Goal: Task Accomplishment & Management: Complete application form

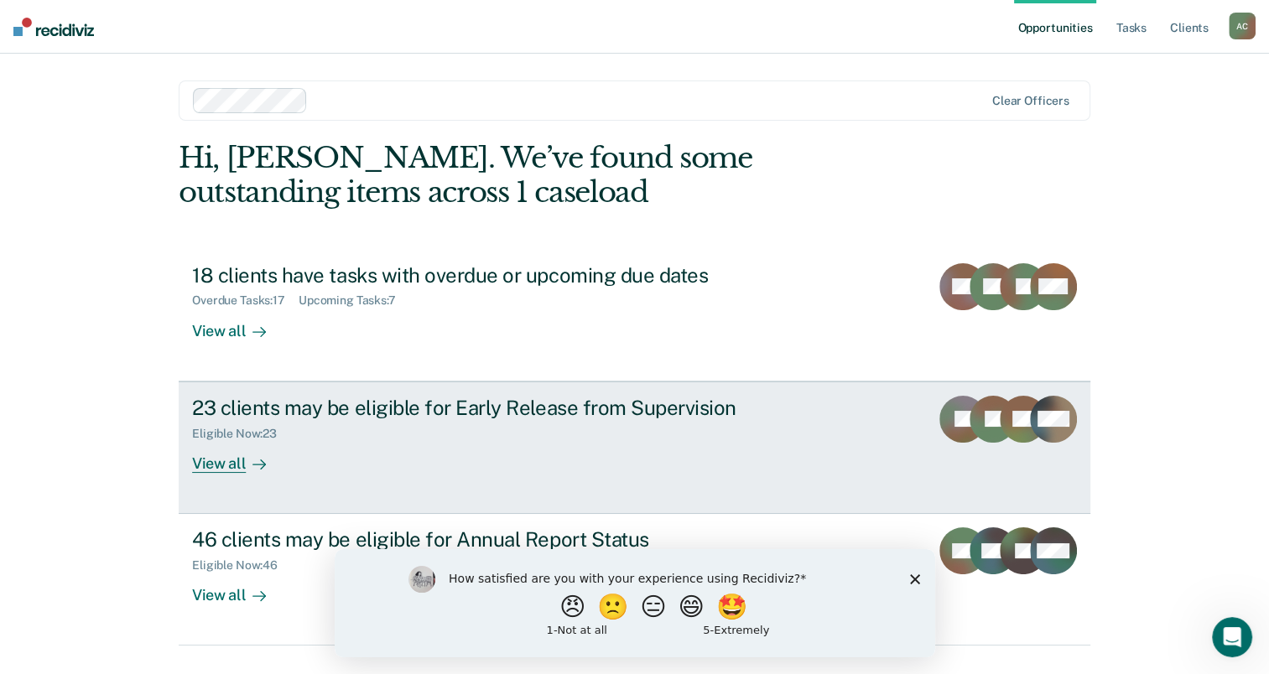
click at [457, 414] on div "23 clients may be eligible for Early Release from Supervision" at bounding box center [486, 408] width 589 height 24
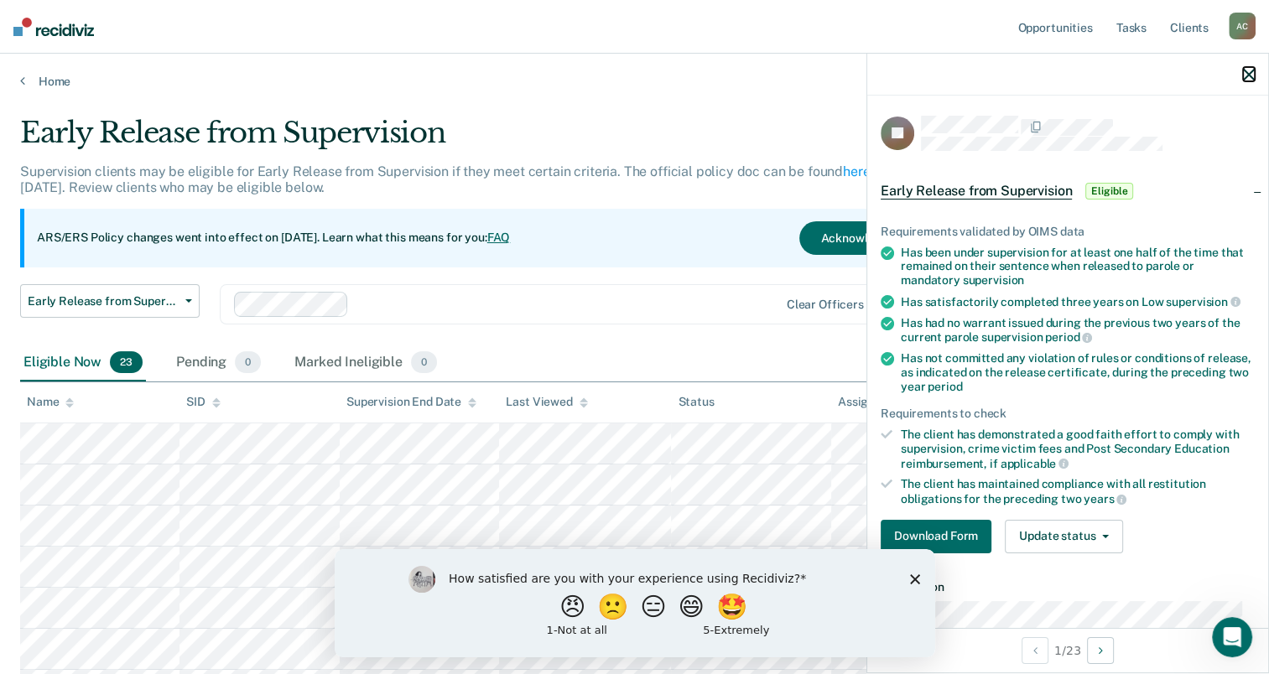
click at [1248, 70] on icon "button" at bounding box center [1249, 75] width 12 height 12
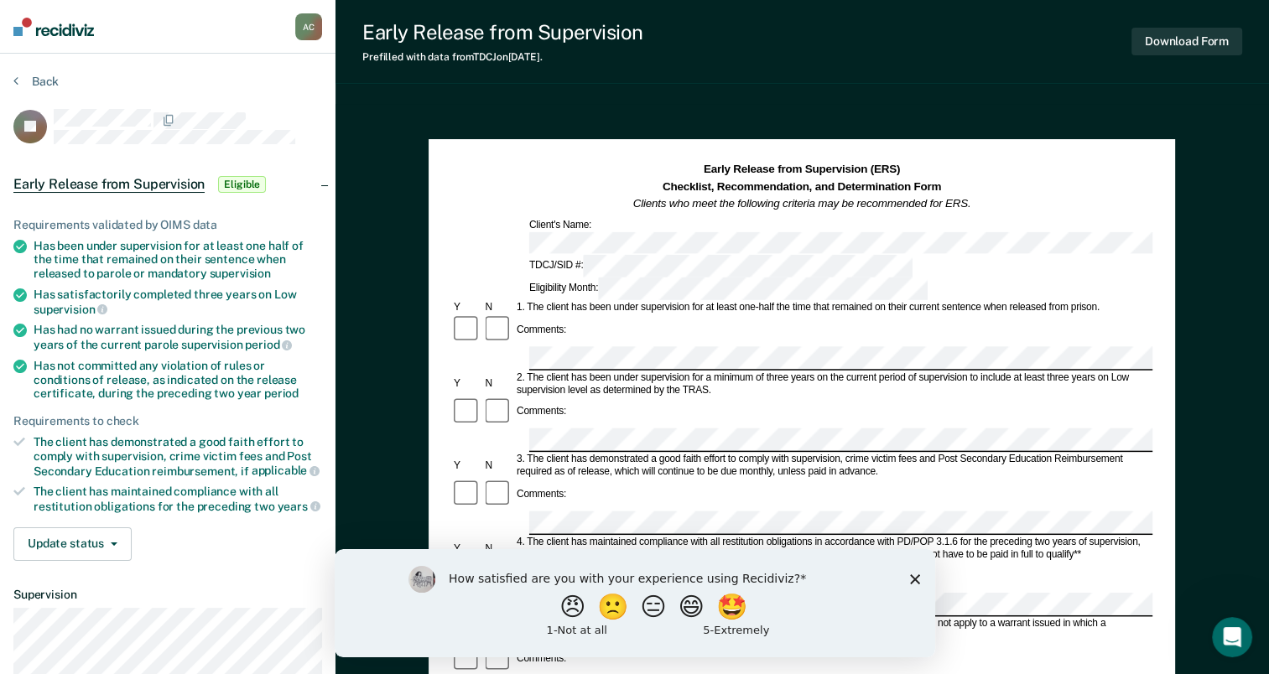
click at [912, 577] on polygon "Close survey" at bounding box center [914, 579] width 10 height 10
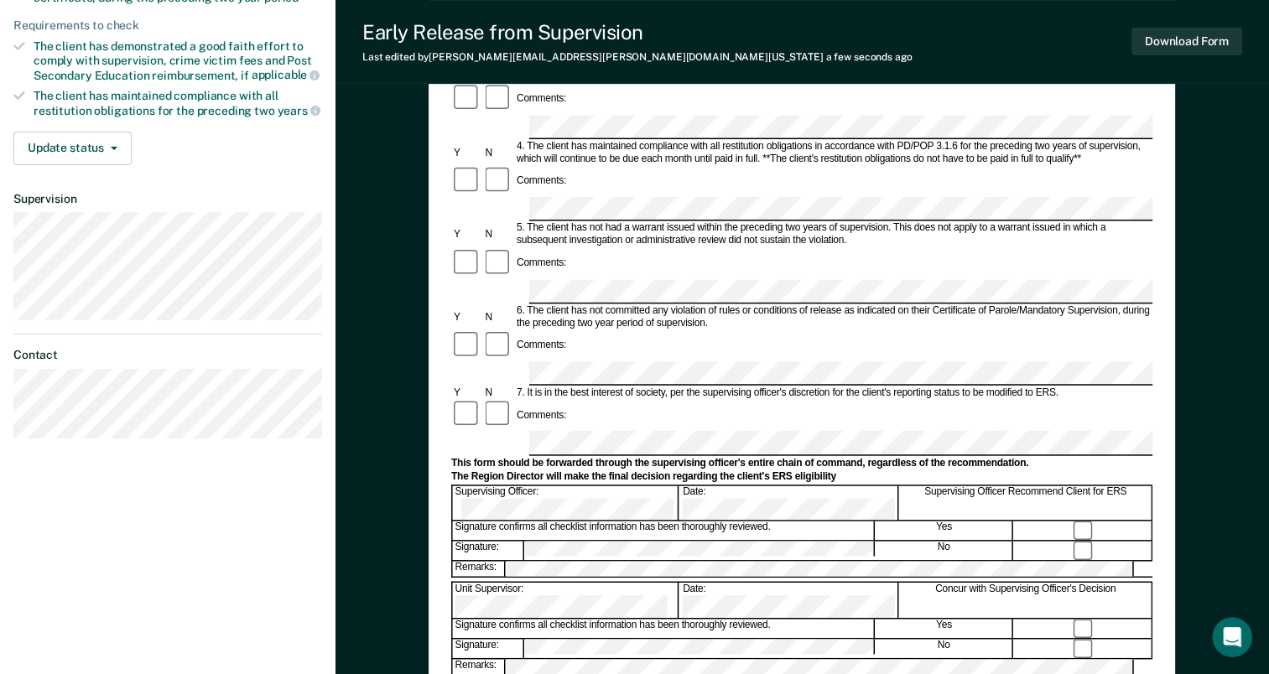
scroll to position [398, 0]
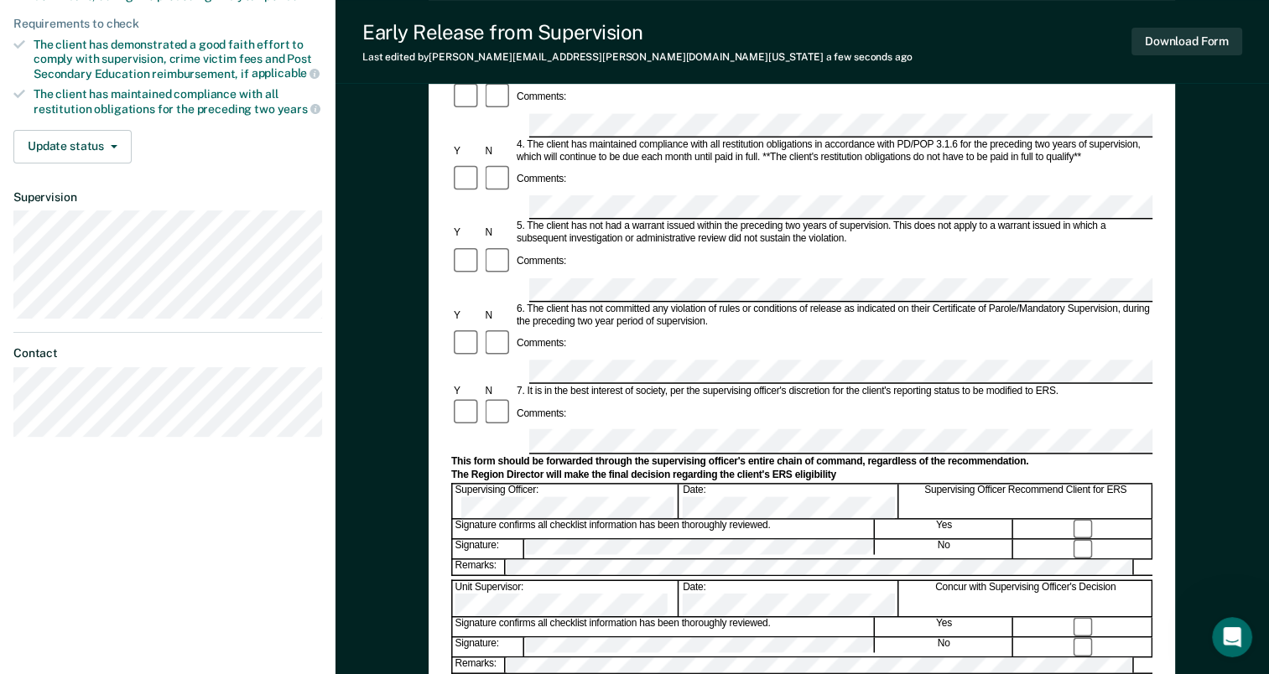
drag, startPoint x: 1091, startPoint y: 335, endPoint x: 1047, endPoint y: 379, distance: 62.9
click at [1047, 581] on div "Concur with Supervising Officer's Decision" at bounding box center [1026, 598] width 252 height 35
drag, startPoint x: 1089, startPoint y: 325, endPoint x: 1064, endPoint y: 346, distance: 32.1
click at [1064, 540] on div at bounding box center [1084, 549] width 138 height 18
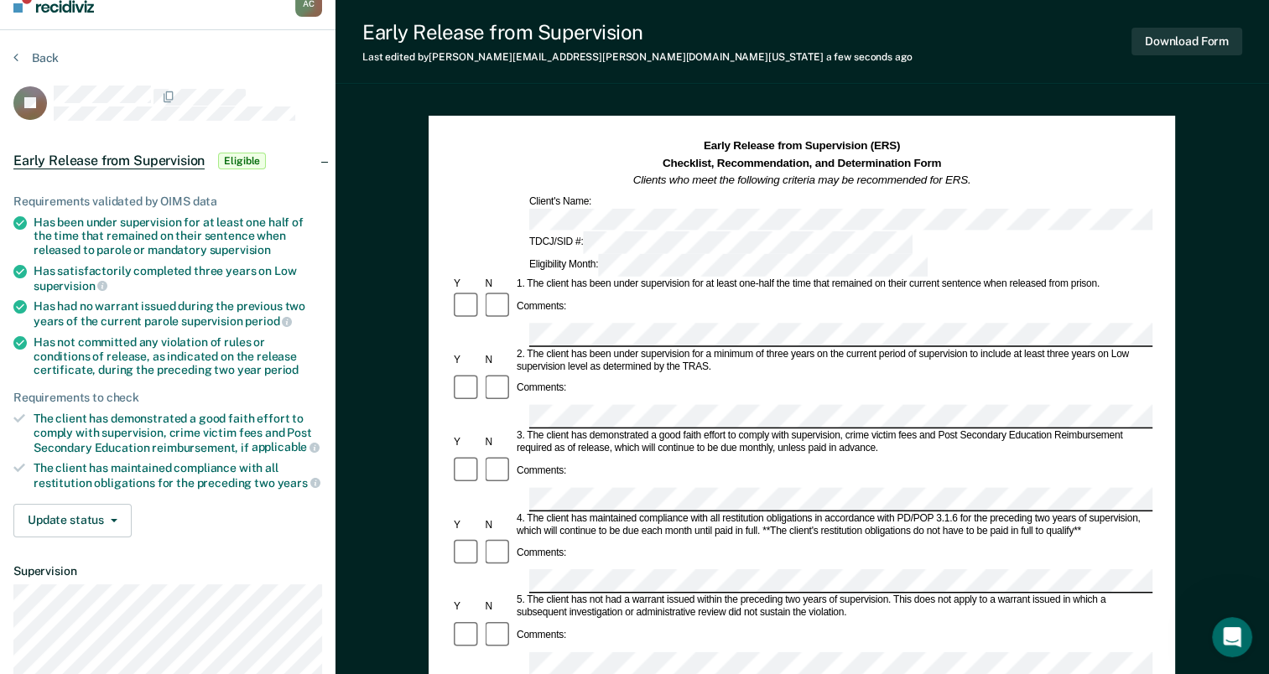
scroll to position [23, 0]
drag, startPoint x: 1055, startPoint y: 262, endPoint x: 1096, endPoint y: 242, distance: 45.0
click at [1096, 291] on div "Comments:" at bounding box center [801, 307] width 701 height 32
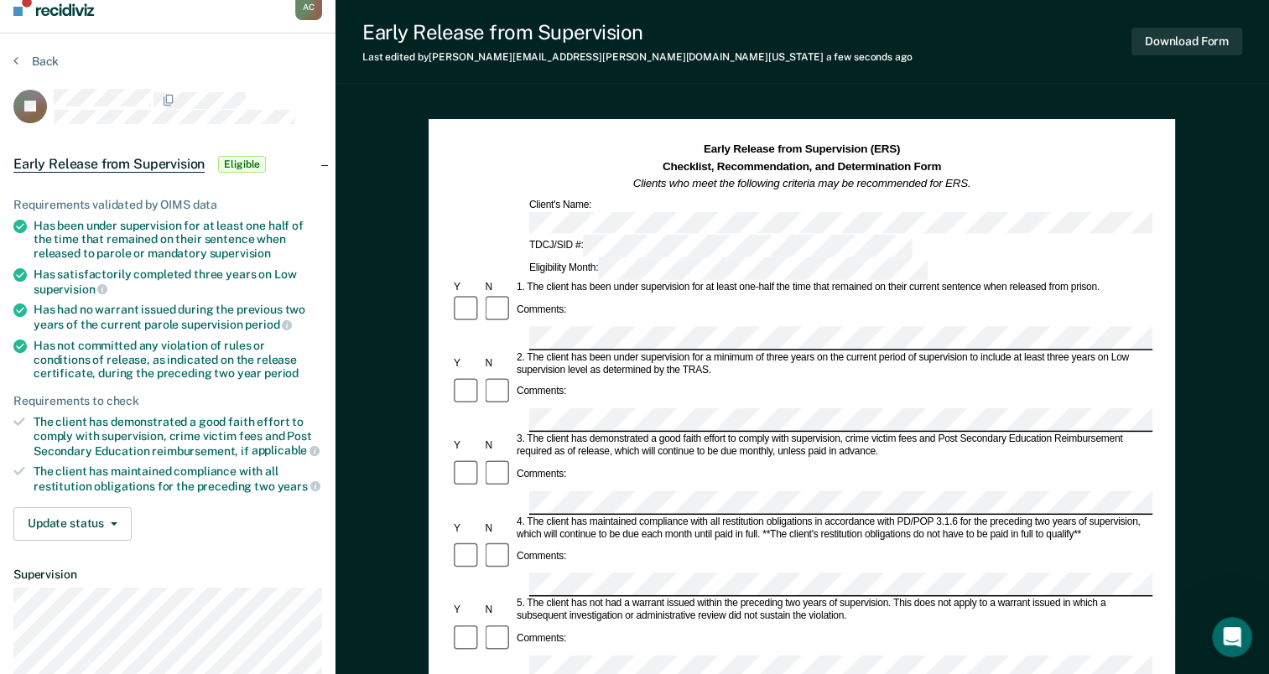
scroll to position [18, 0]
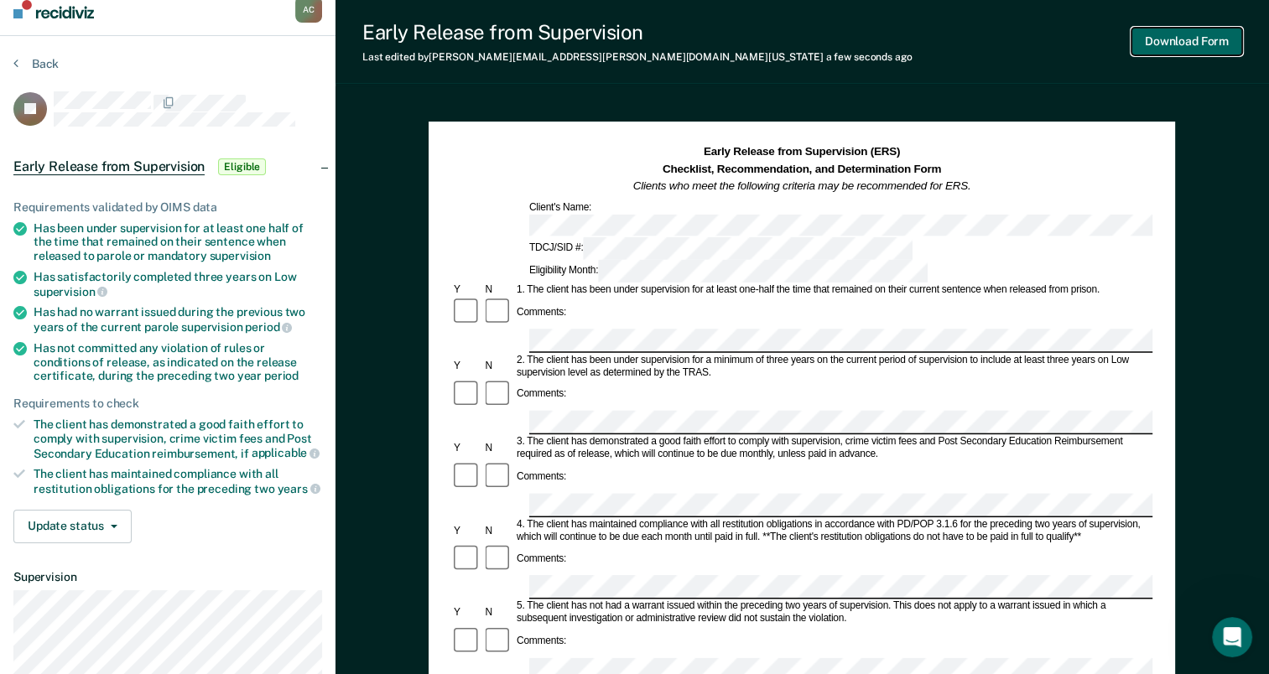
click at [1171, 39] on button "Download Form" at bounding box center [1187, 42] width 111 height 28
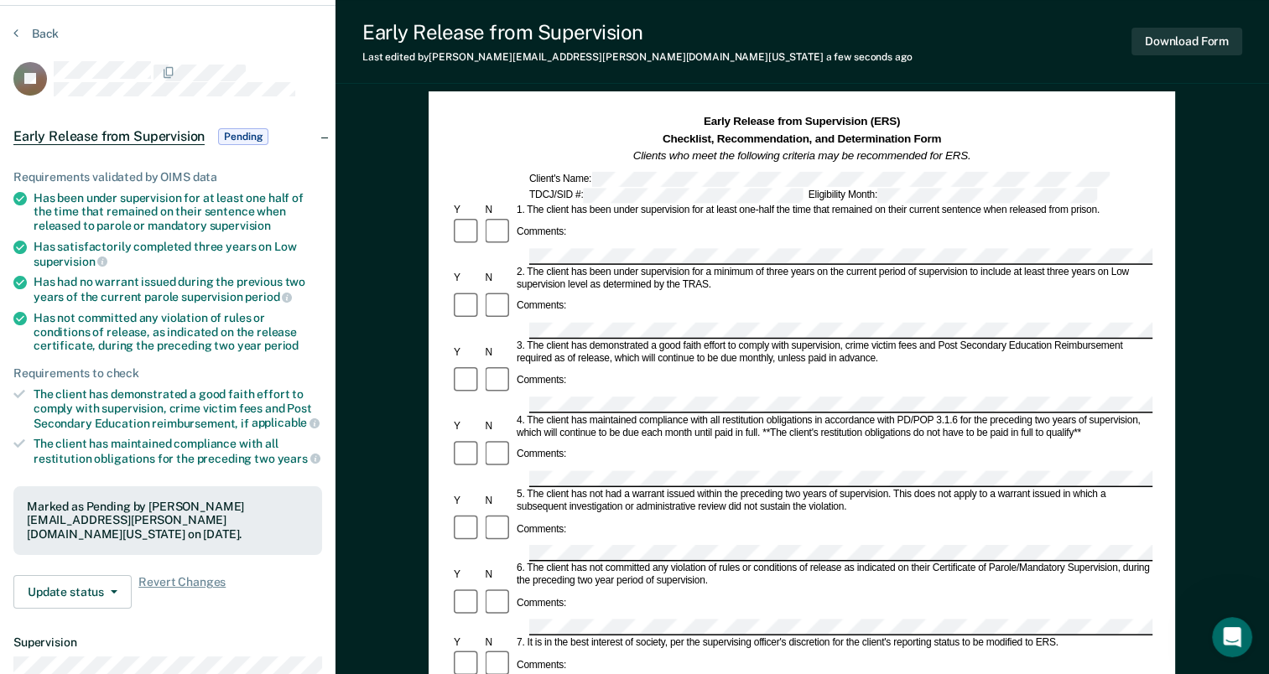
scroll to position [49, 0]
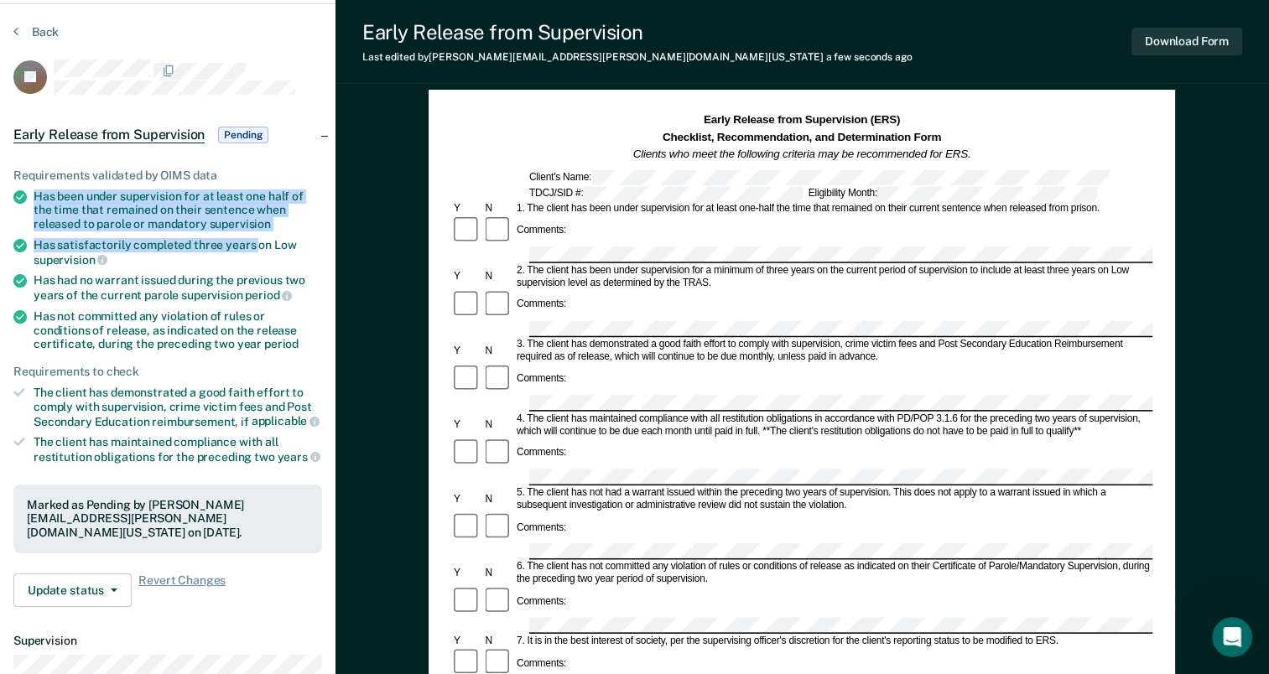
drag, startPoint x: 34, startPoint y: 198, endPoint x: 252, endPoint y: 238, distance: 221.8
click at [252, 238] on ul "Requirements validated by OIMS data Has been under supervision for at least one…" at bounding box center [167, 317] width 309 height 296
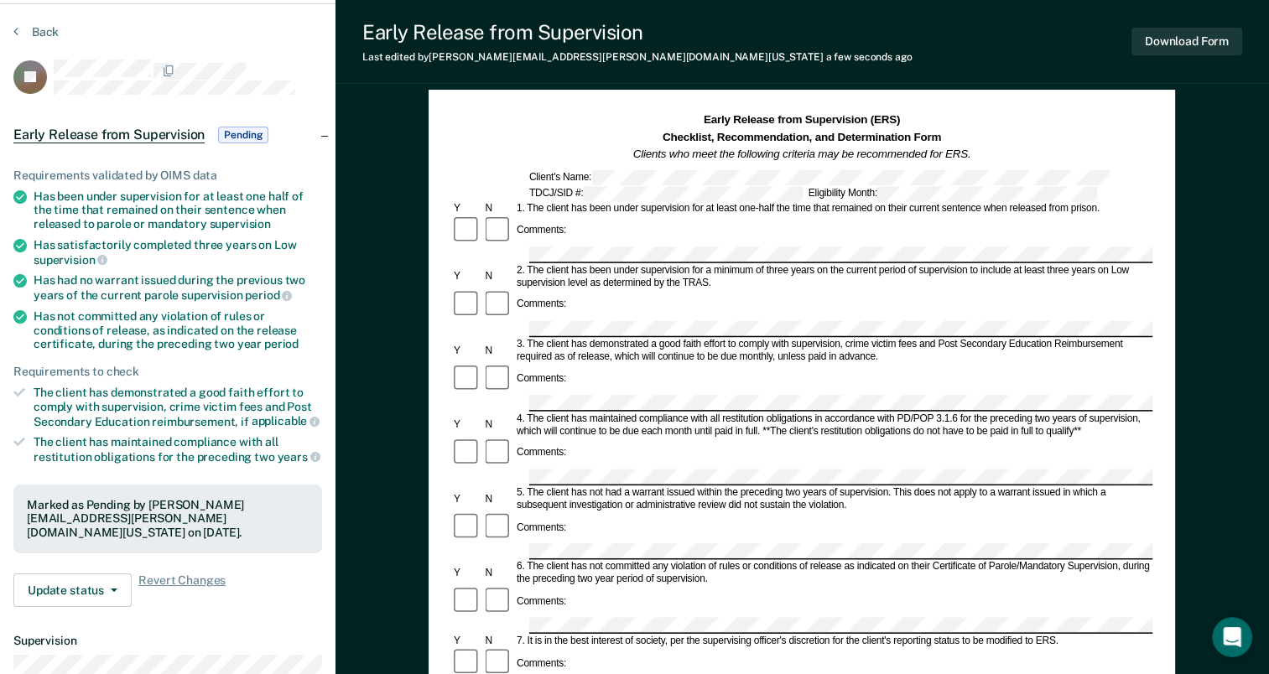
drag, startPoint x: 252, startPoint y: 238, endPoint x: 177, endPoint y: 157, distance: 110.4
click at [177, 157] on div "Early Release from Supervision Pending" at bounding box center [168, 135] width 336 height 54
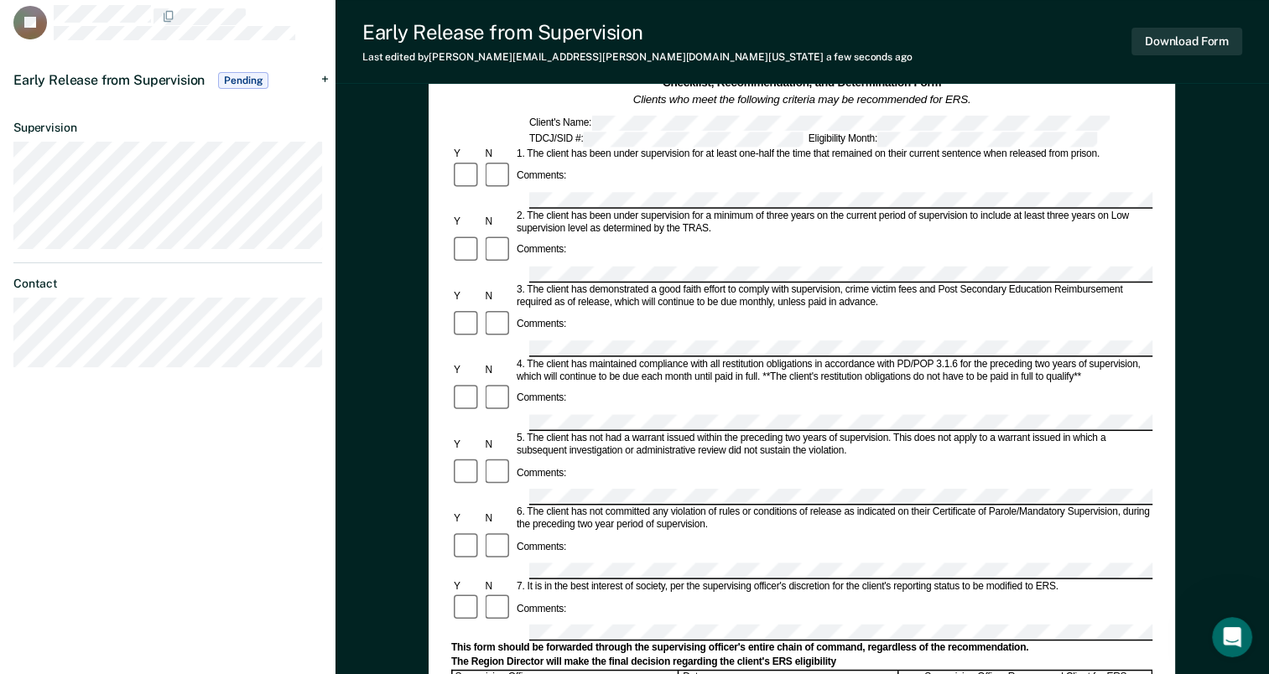
scroll to position [0, 0]
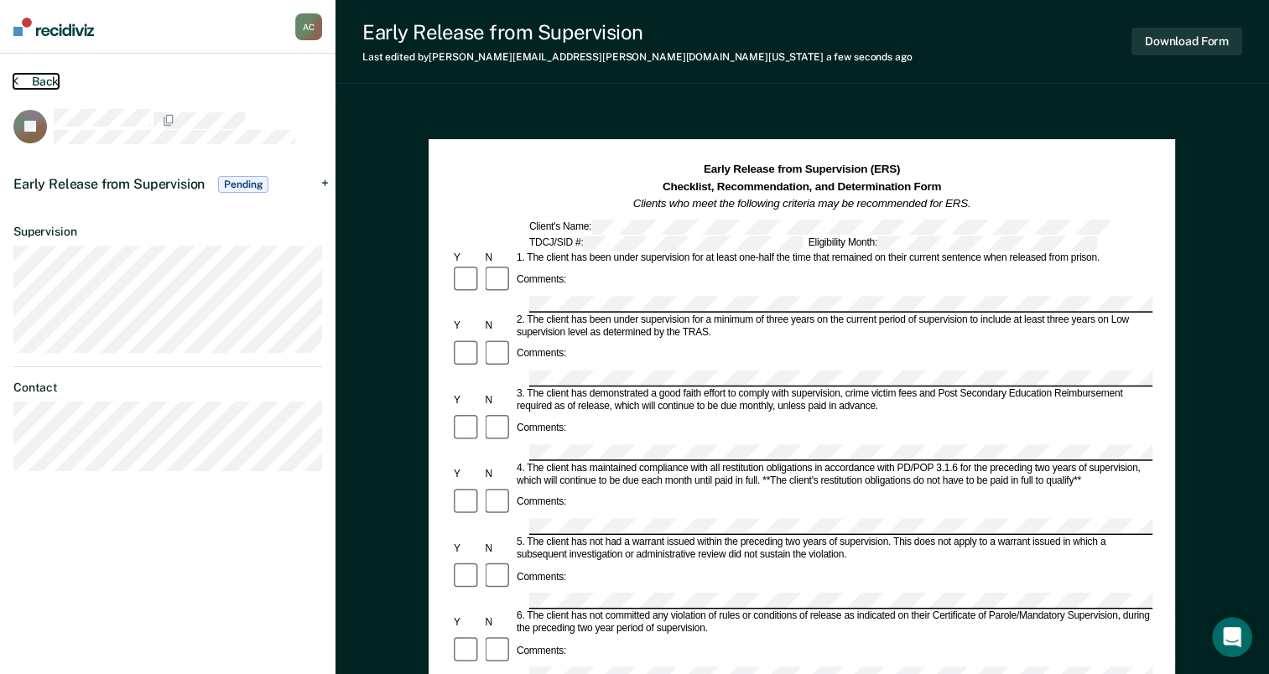
click at [38, 82] on button "Back" at bounding box center [35, 81] width 45 height 15
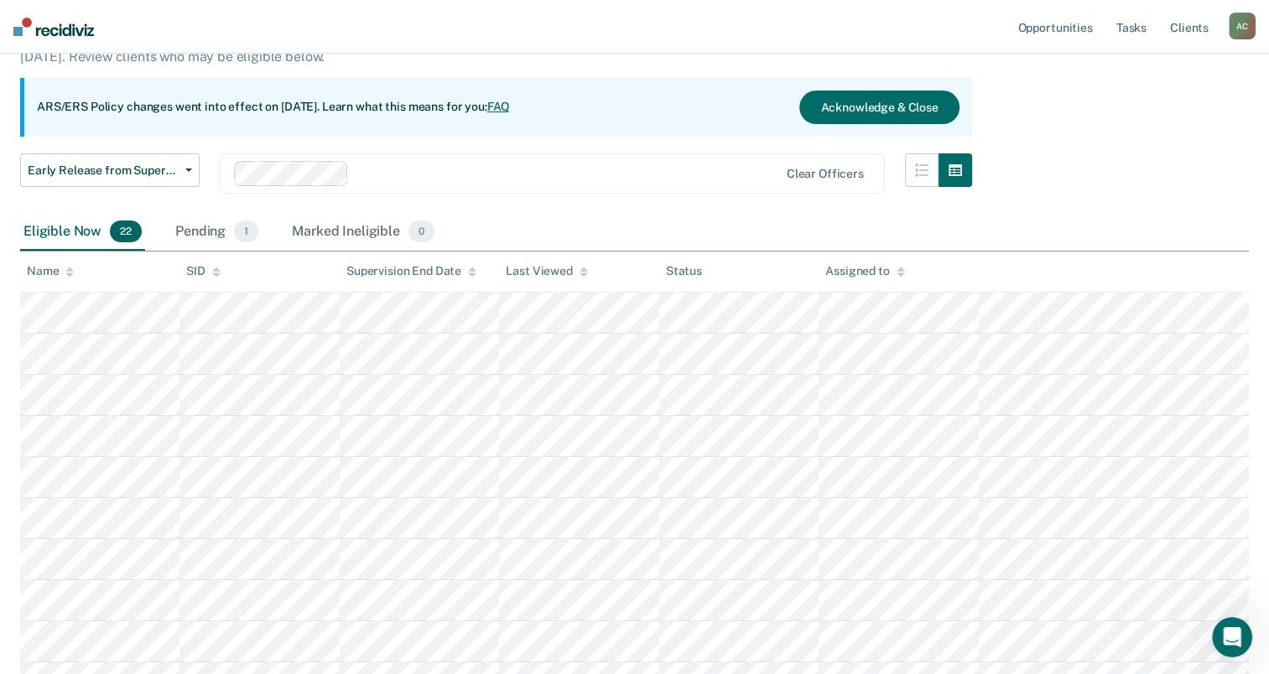
scroll to position [131, 0]
click at [188, 176] on button "Early Release from Supervision" at bounding box center [110, 171] width 180 height 34
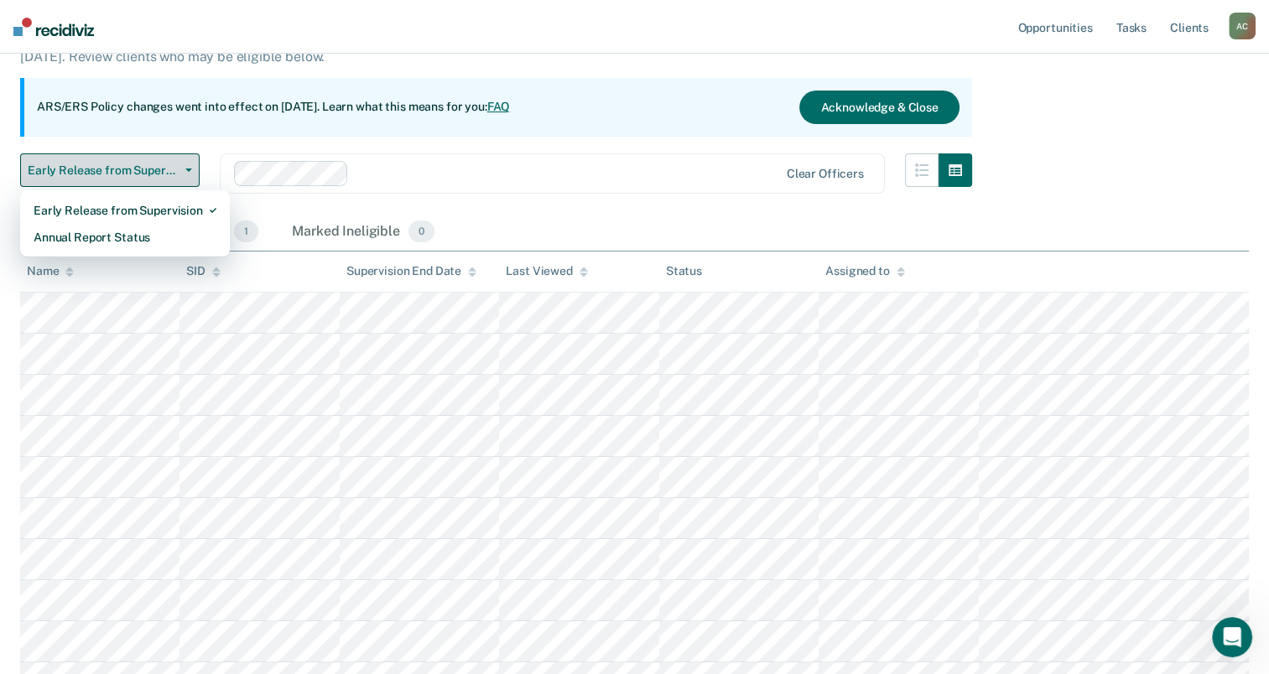
click at [148, 164] on span "Early Release from Supervision" at bounding box center [103, 171] width 151 height 14
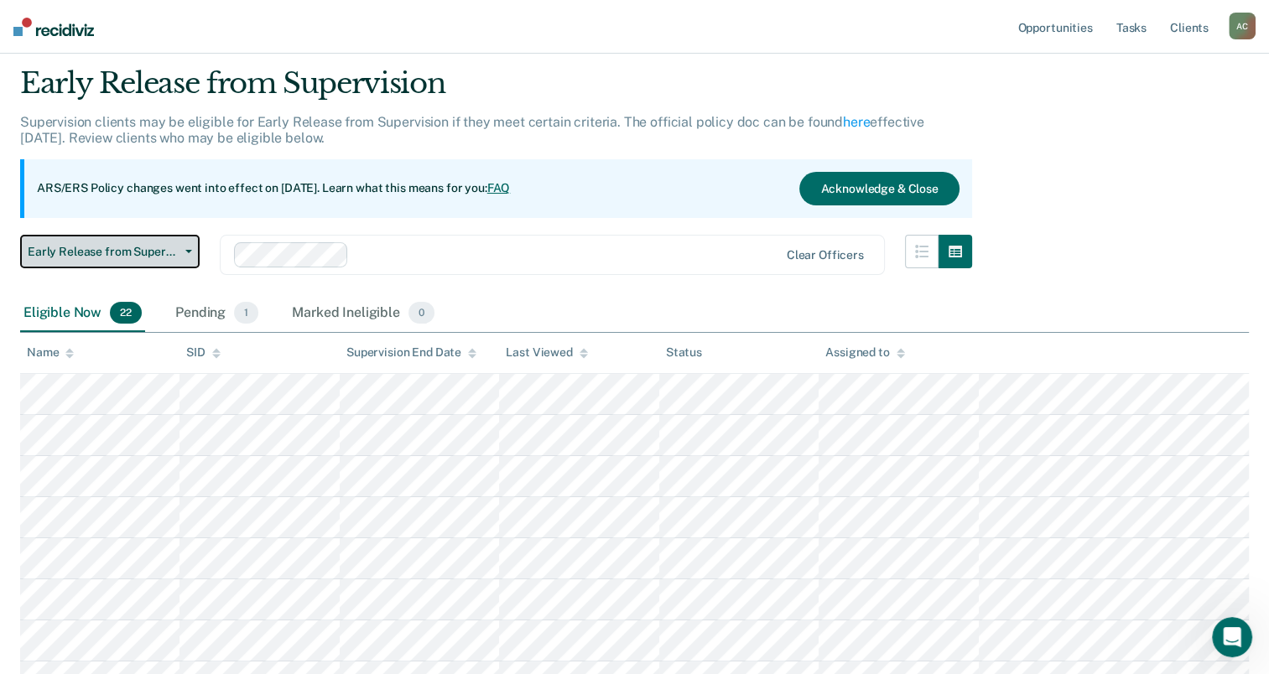
scroll to position [48, 0]
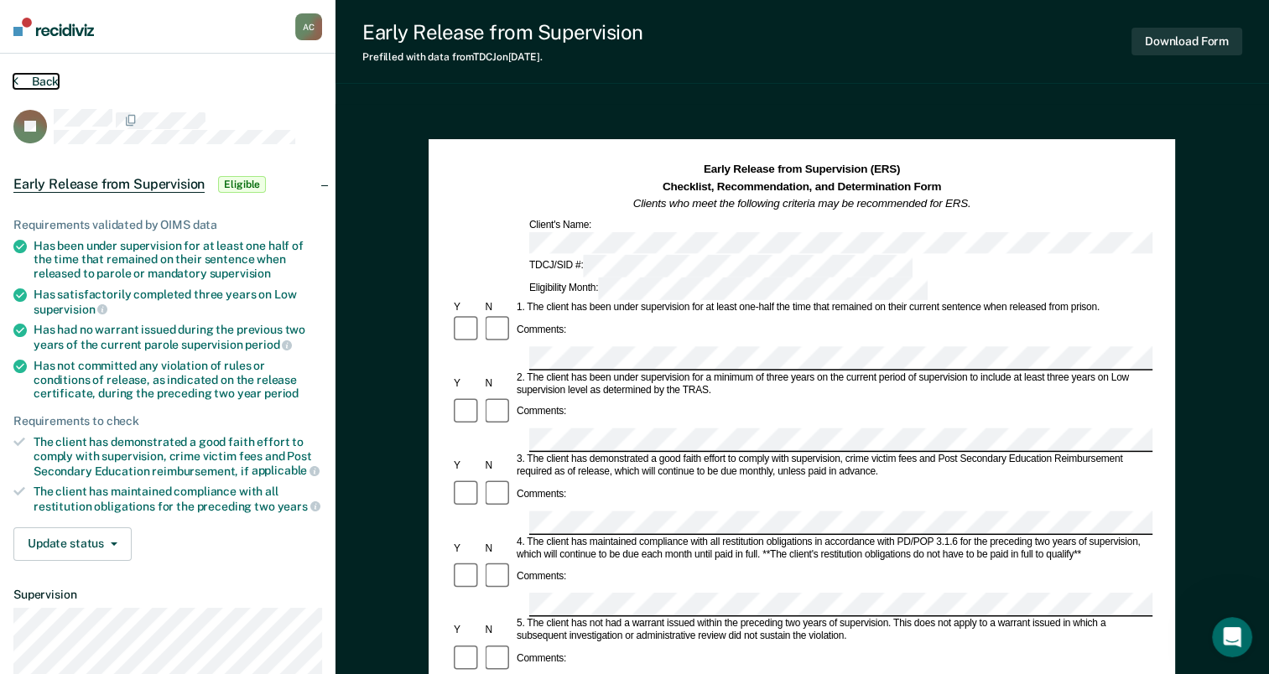
click at [29, 80] on button "Back" at bounding box center [35, 81] width 45 height 15
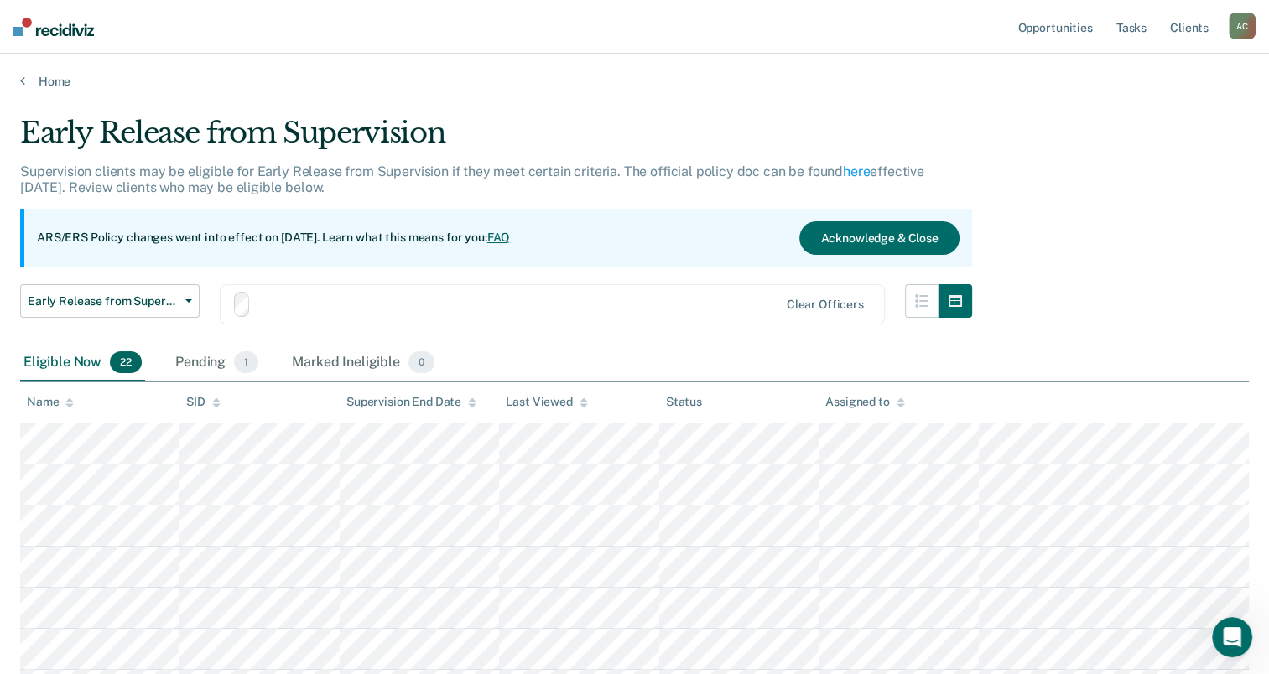
scroll to position [48, 0]
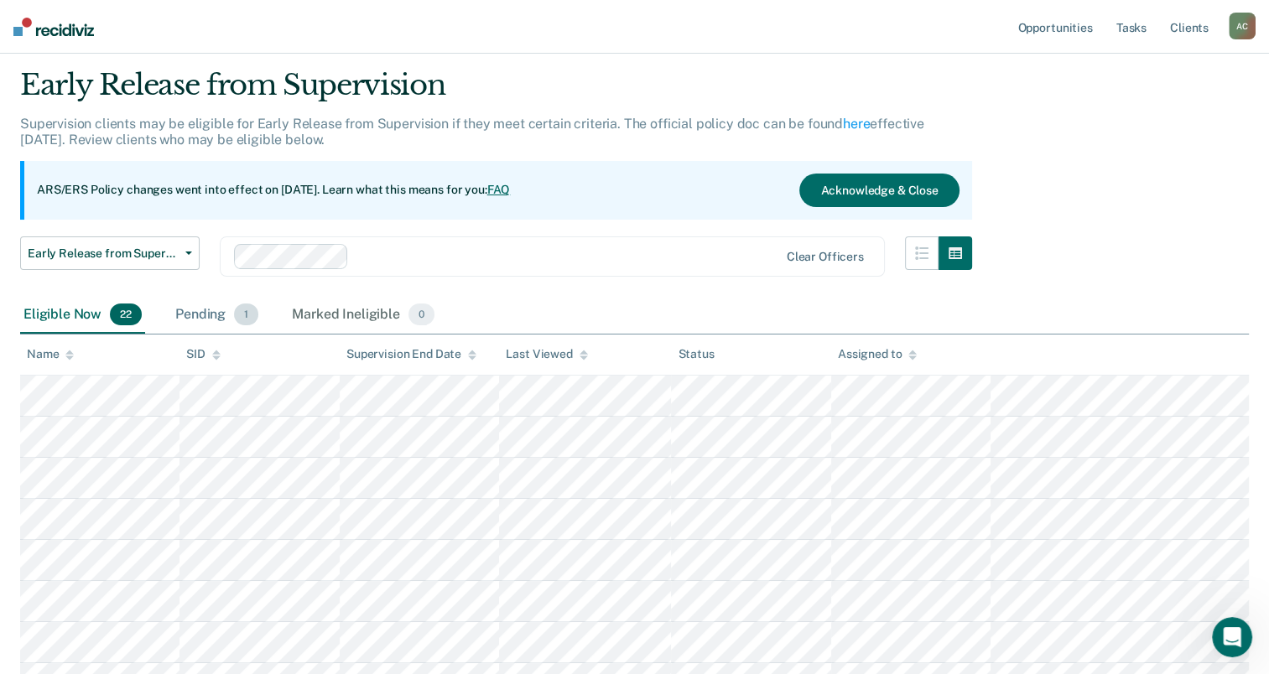
click at [198, 310] on div "Pending 1" at bounding box center [217, 315] width 90 height 37
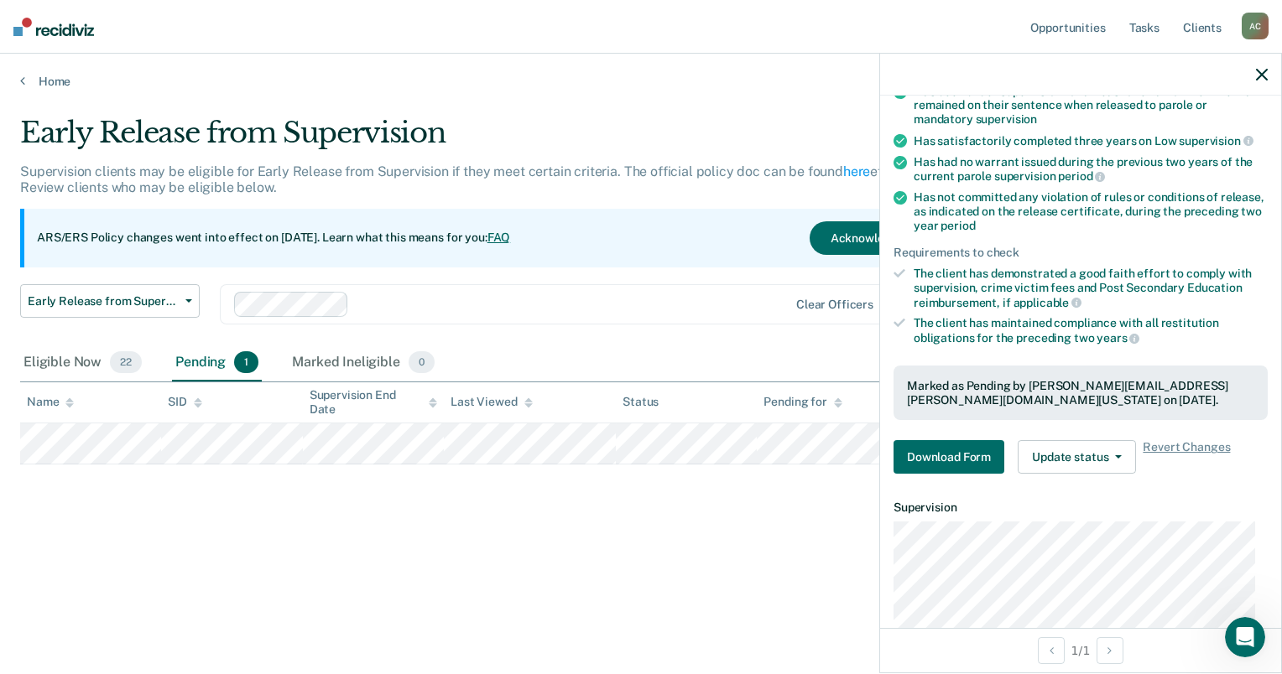
scroll to position [161, 0]
click at [1117, 455] on icon "button" at bounding box center [1118, 456] width 7 height 3
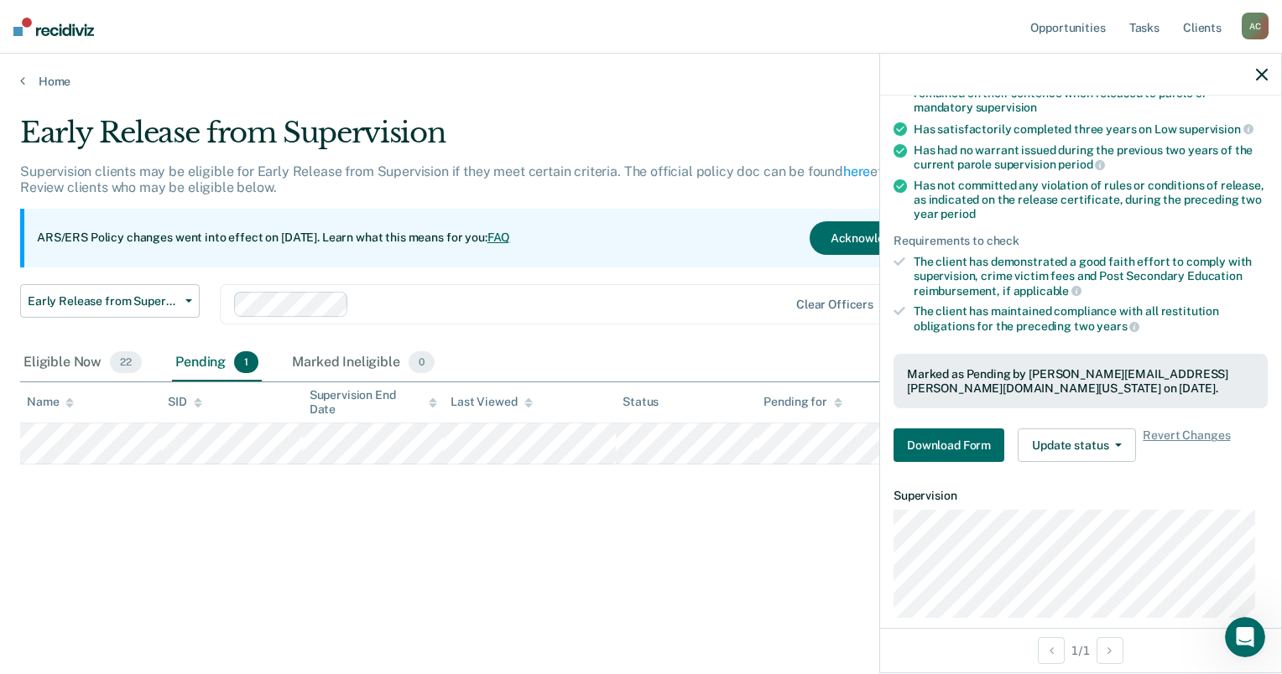
scroll to position [0, 0]
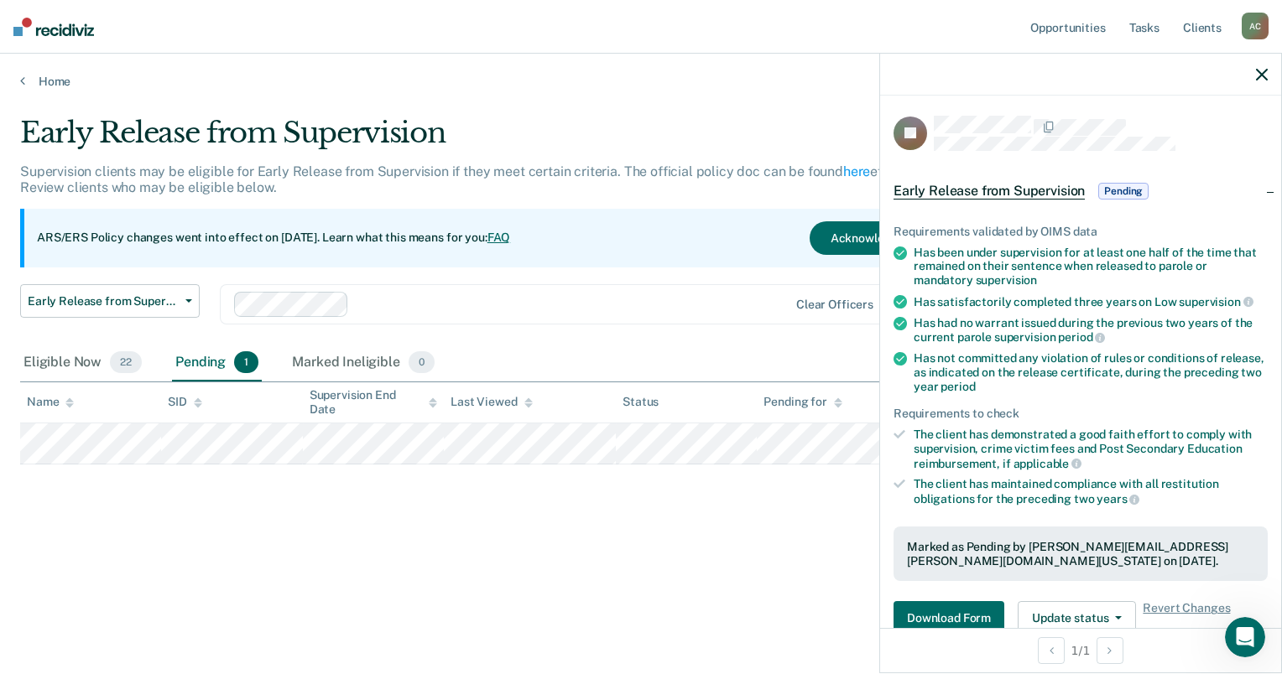
click at [992, 192] on span "Early Release from Supervision" at bounding box center [988, 191] width 191 height 17
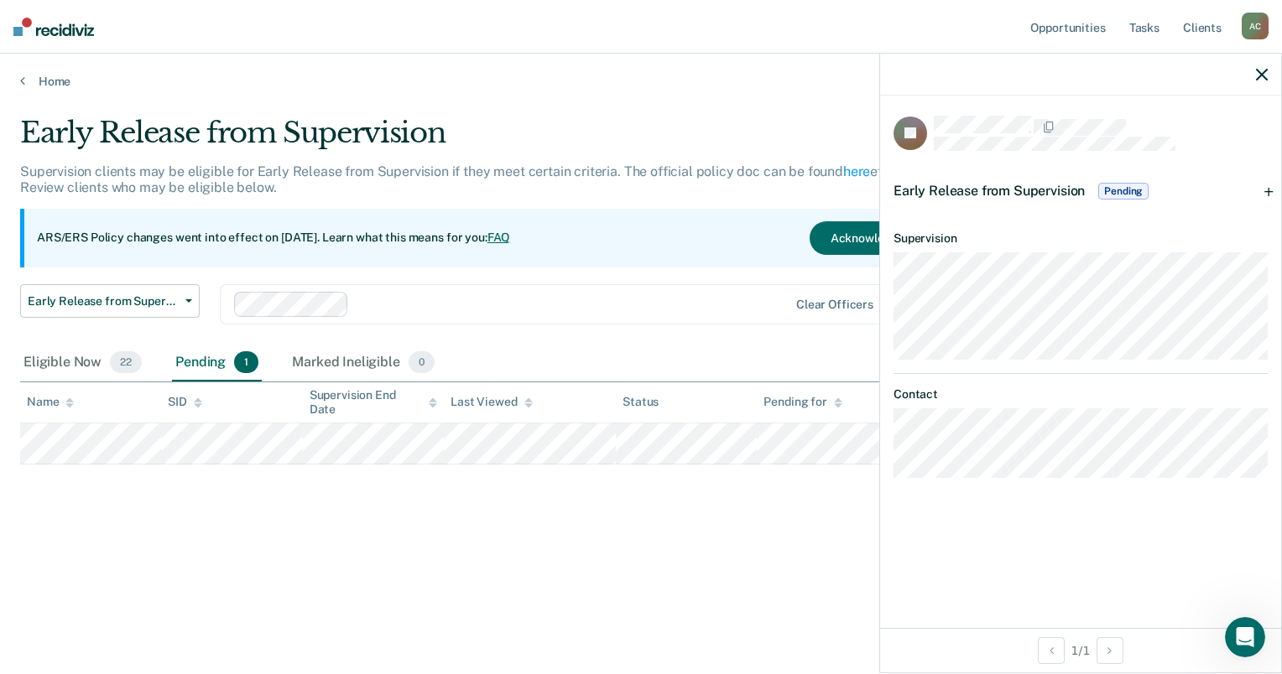
click at [992, 192] on span "Early Release from Supervision" at bounding box center [988, 191] width 191 height 16
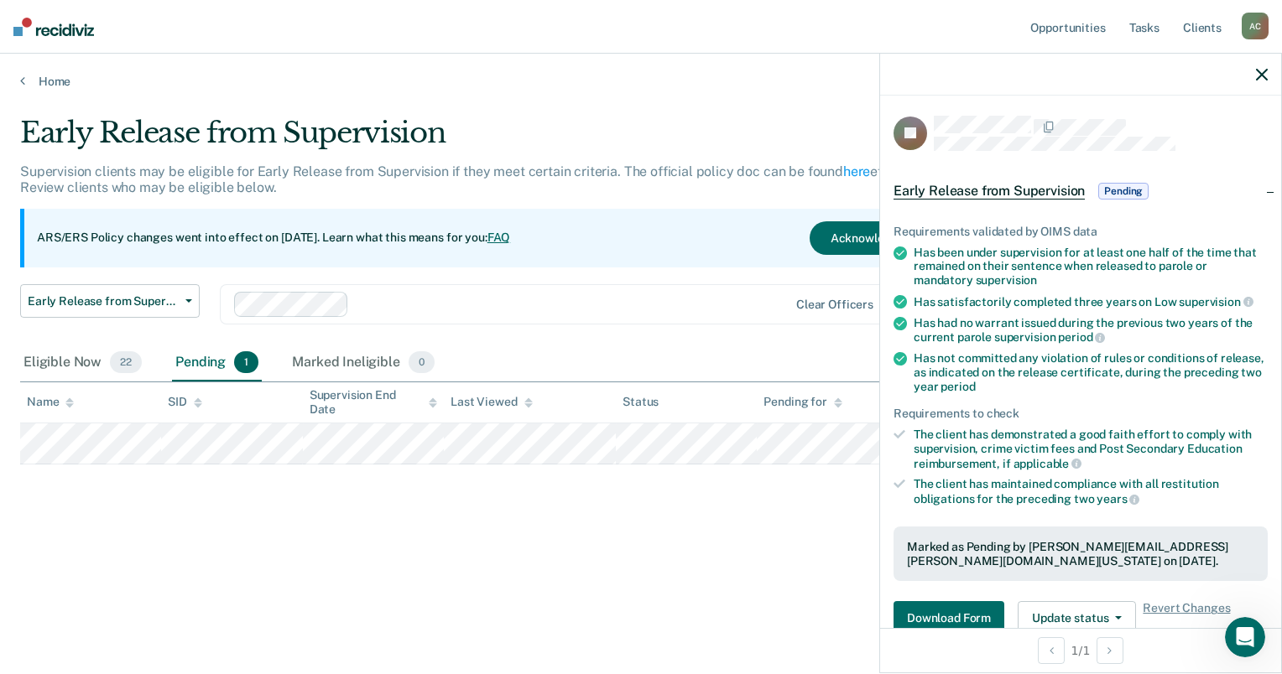
click at [766, 647] on main "Early Release from Supervision Supervision clients may be eligible for Early Re…" at bounding box center [641, 379] width 1282 height 580
click at [829, 562] on div "Early Release from Supervision Supervision clients may be eligible for Early Re…" at bounding box center [640, 359] width 1241 height 487
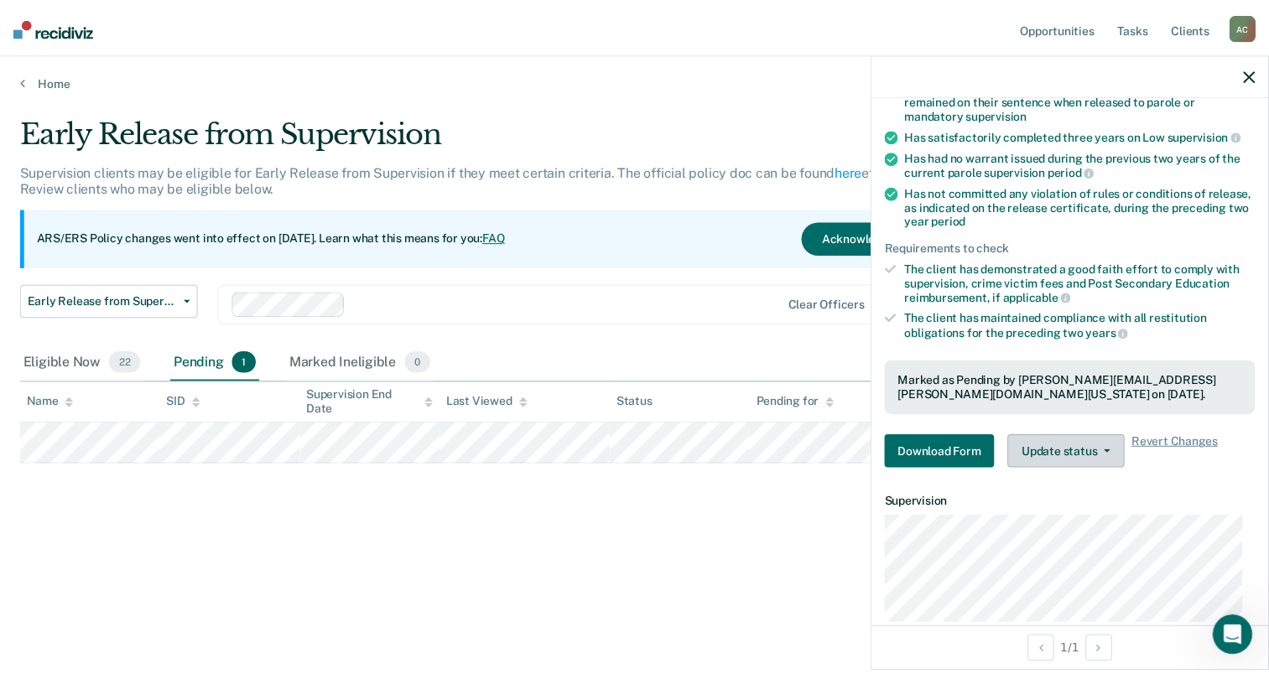
scroll to position [164, 0]
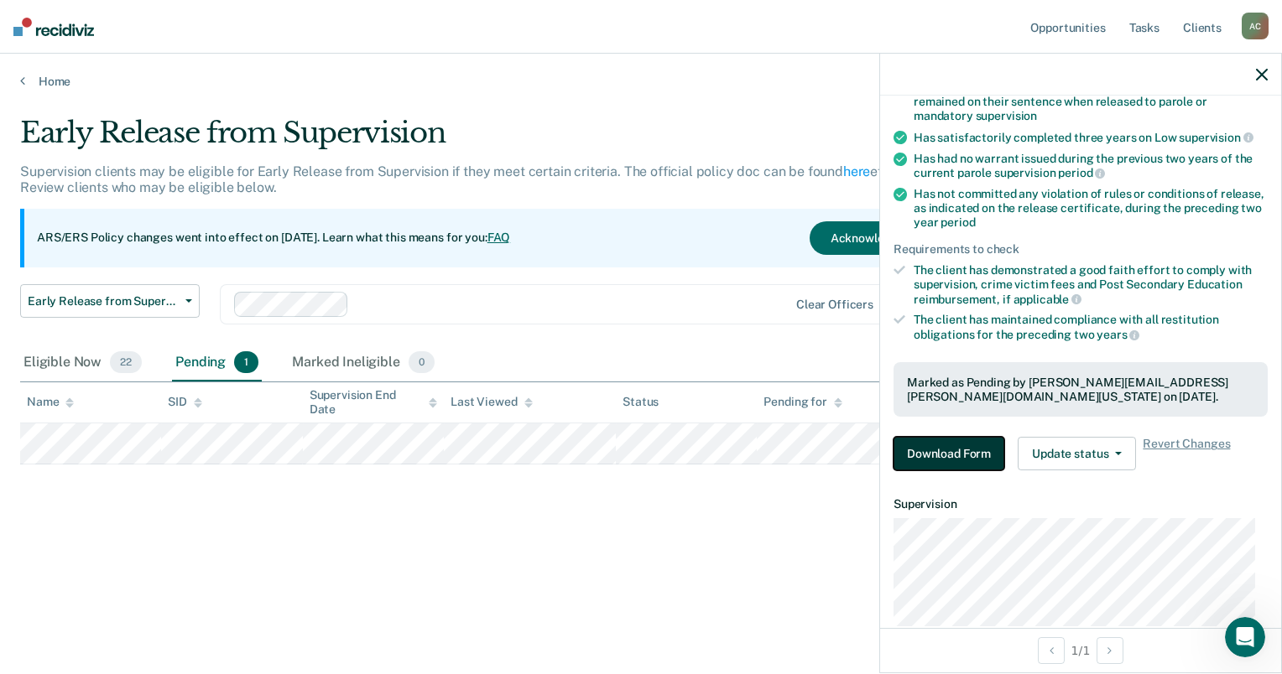
click at [943, 446] on button "Download Form" at bounding box center [948, 454] width 111 height 34
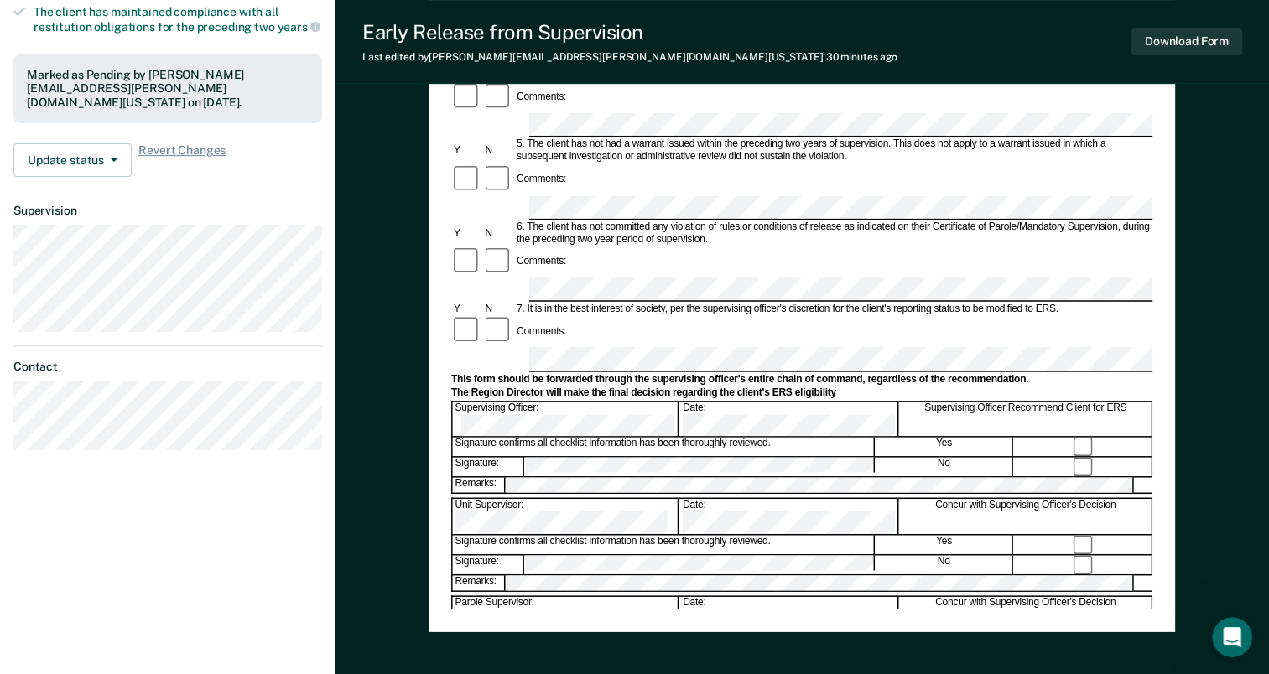
scroll to position [479, 0]
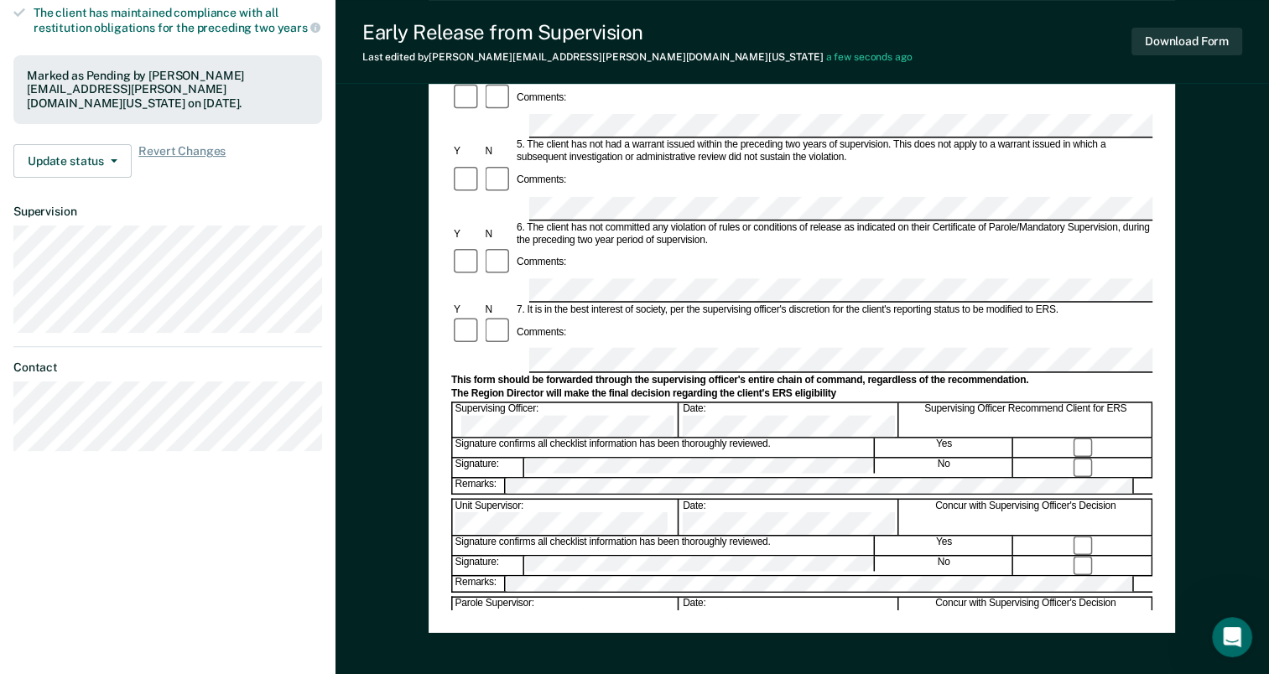
click at [787, 588] on div "Early Release from Supervision (ERS) Checklist, Recommendation, and Determinati…" at bounding box center [801, 147] width 701 height 928
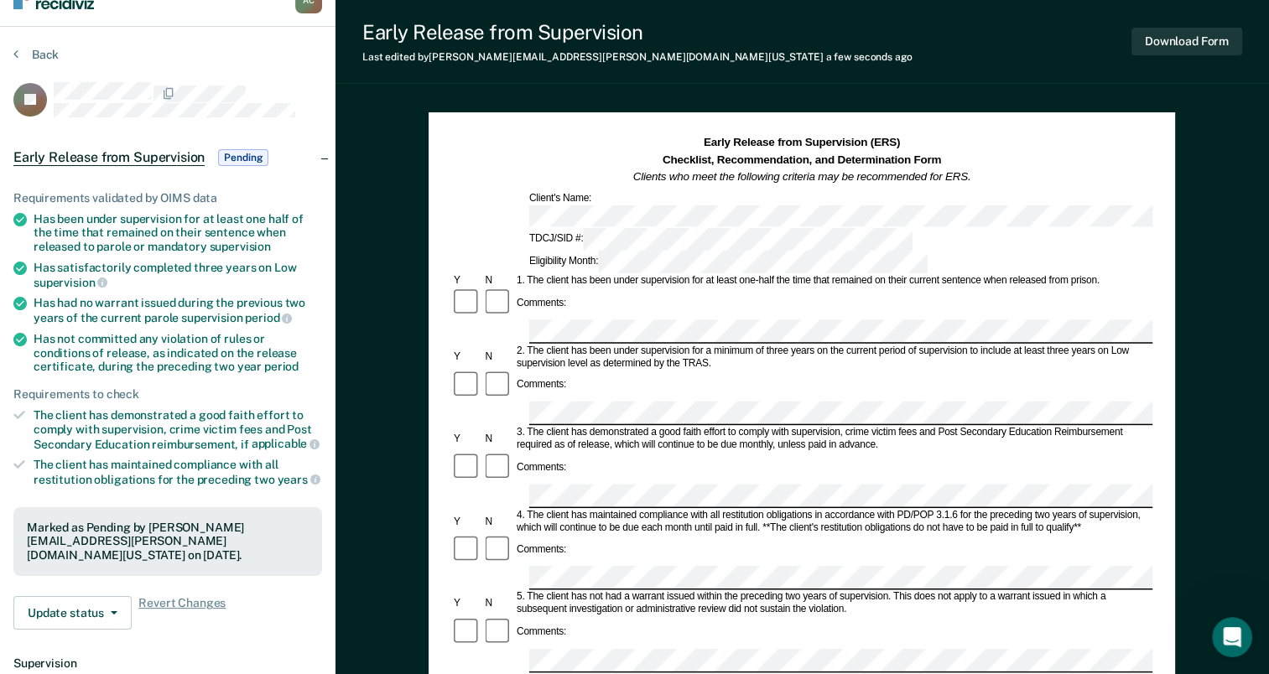
scroll to position [0, 0]
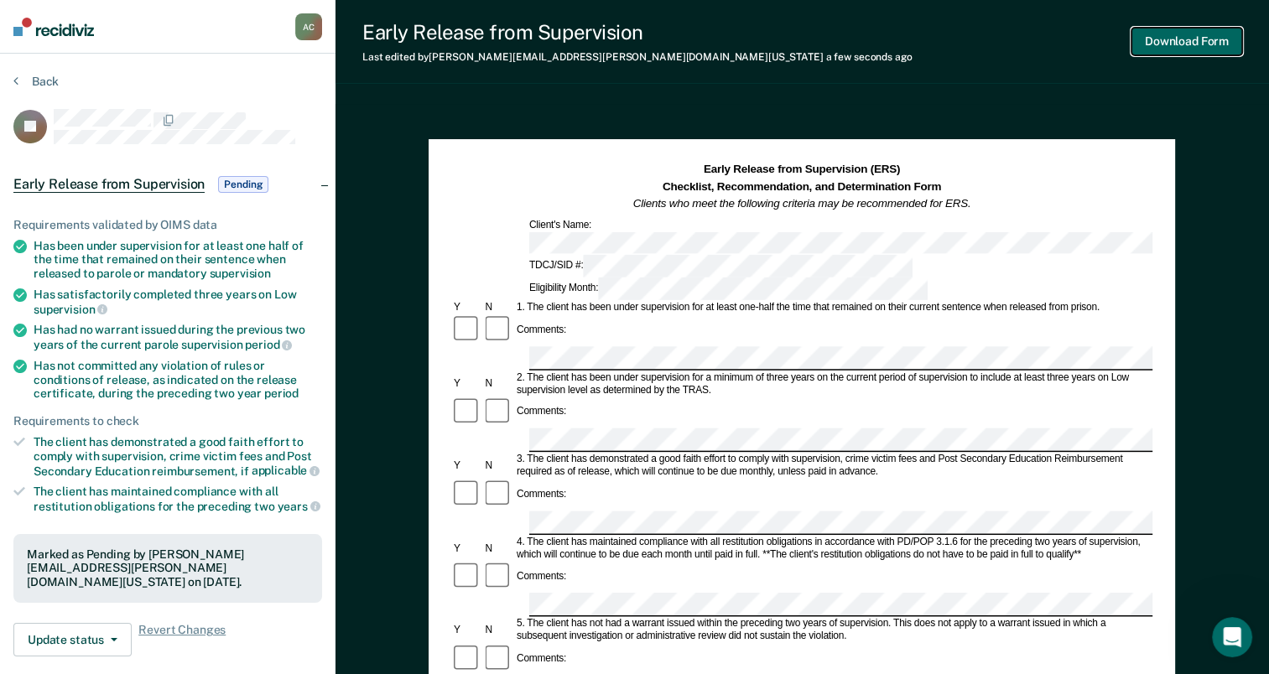
click at [1189, 47] on button "Download Form" at bounding box center [1187, 42] width 111 height 28
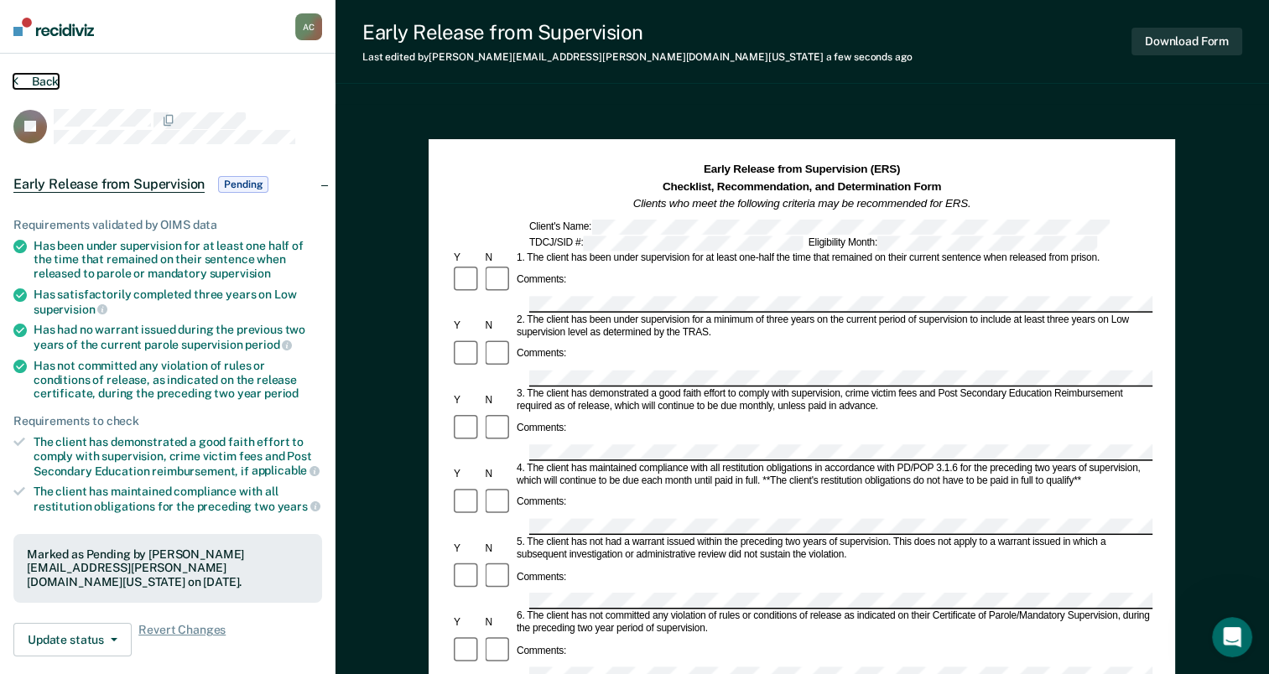
click at [40, 81] on button "Back" at bounding box center [35, 81] width 45 height 15
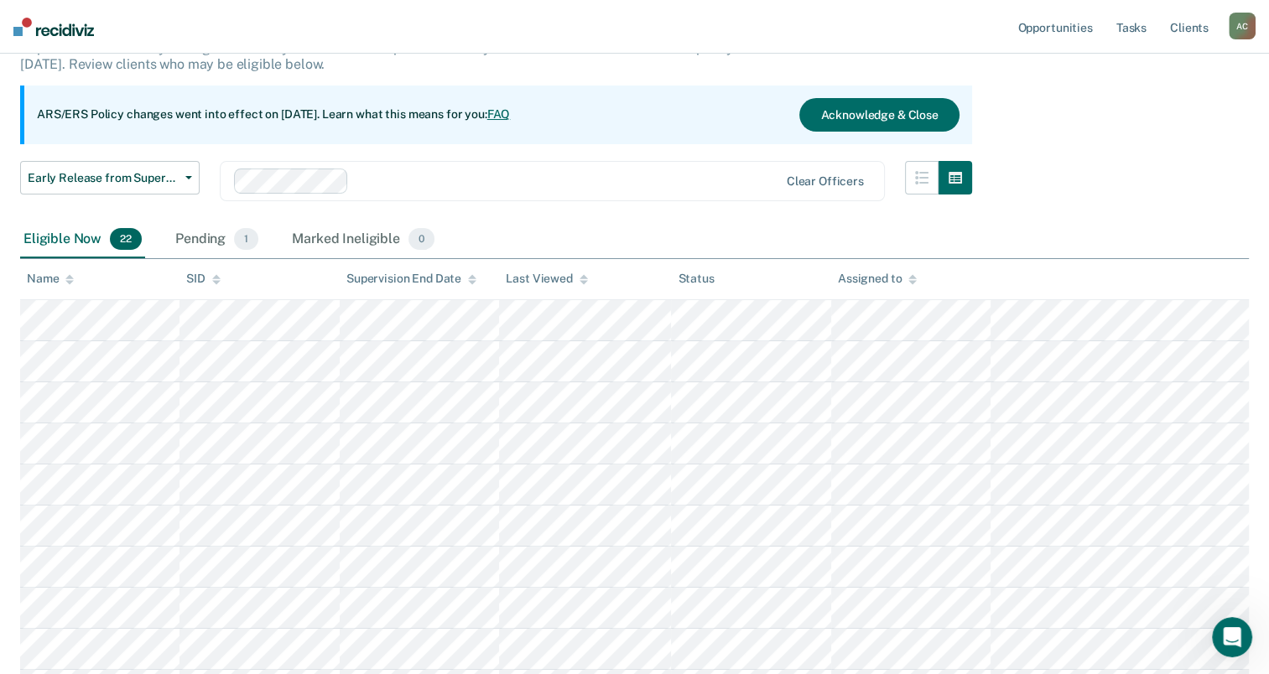
scroll to position [297, 0]
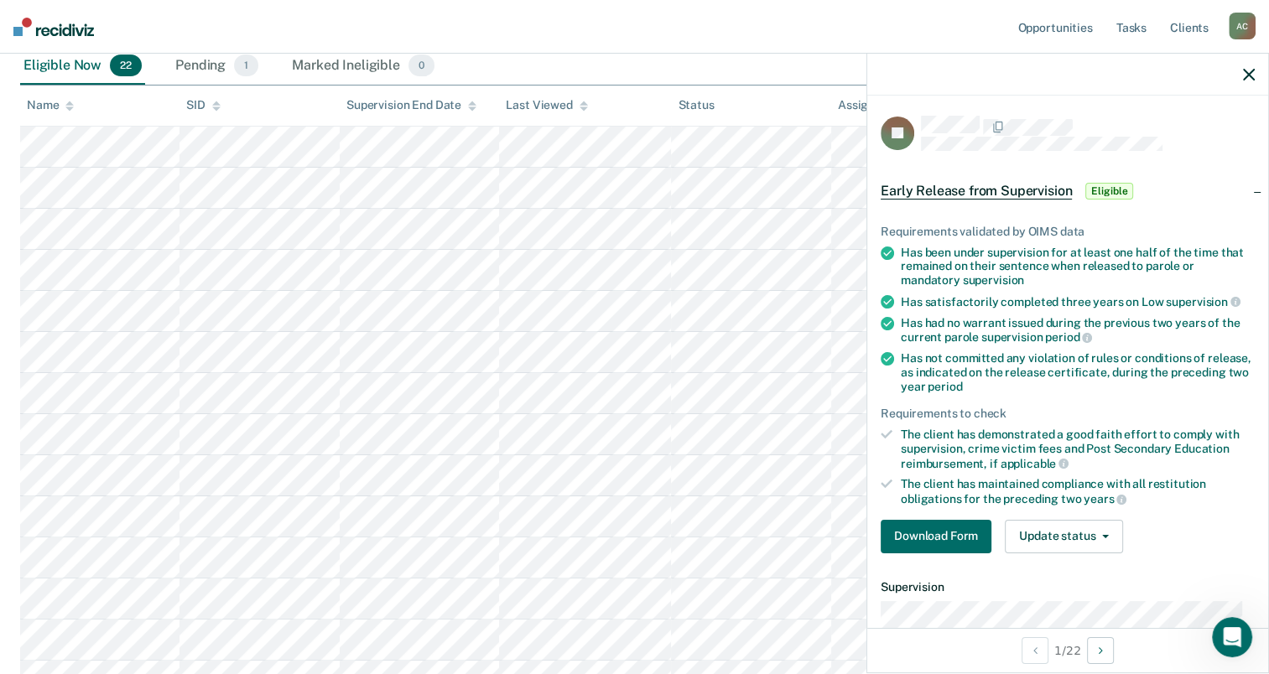
click at [766, 72] on div "Eligible Now 22 Pending 1 Marked Ineligible 0" at bounding box center [634, 67] width 1229 height 38
